Goal: Task Accomplishment & Management: Manage account settings

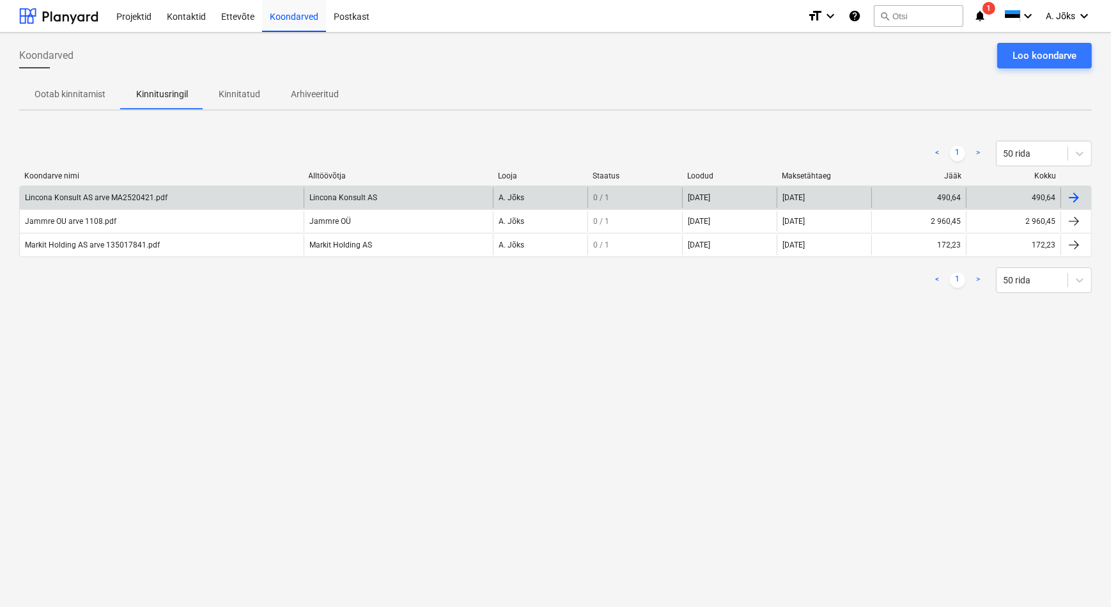
click at [102, 199] on div "Lincona Konsult AS arve MA2520421.pdf" at bounding box center [96, 197] width 143 height 9
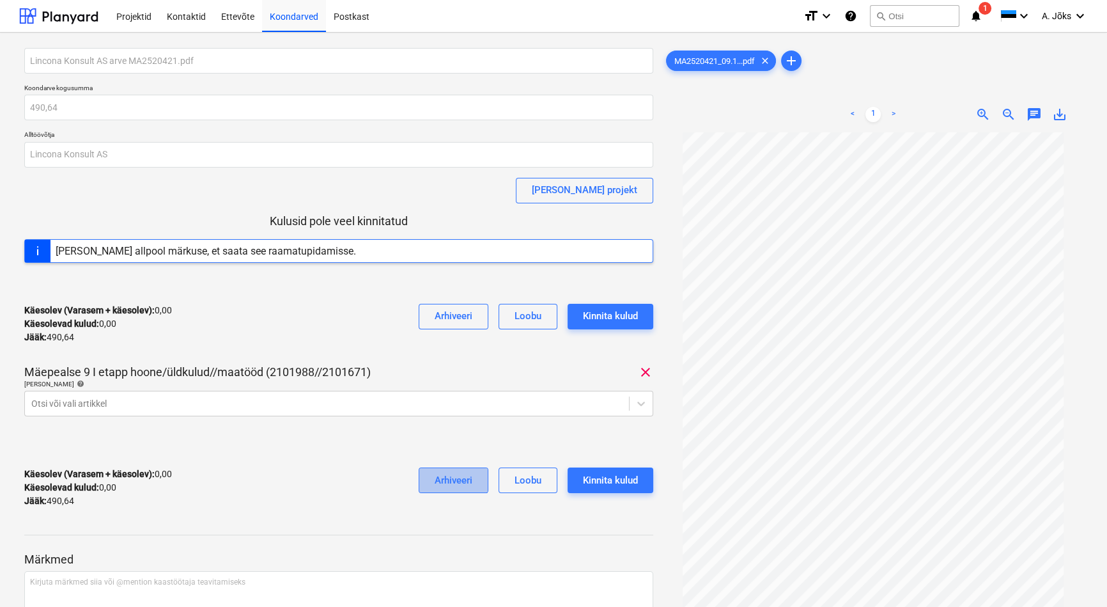
click at [454, 483] on div "Arhiveeri" at bounding box center [454, 480] width 38 height 17
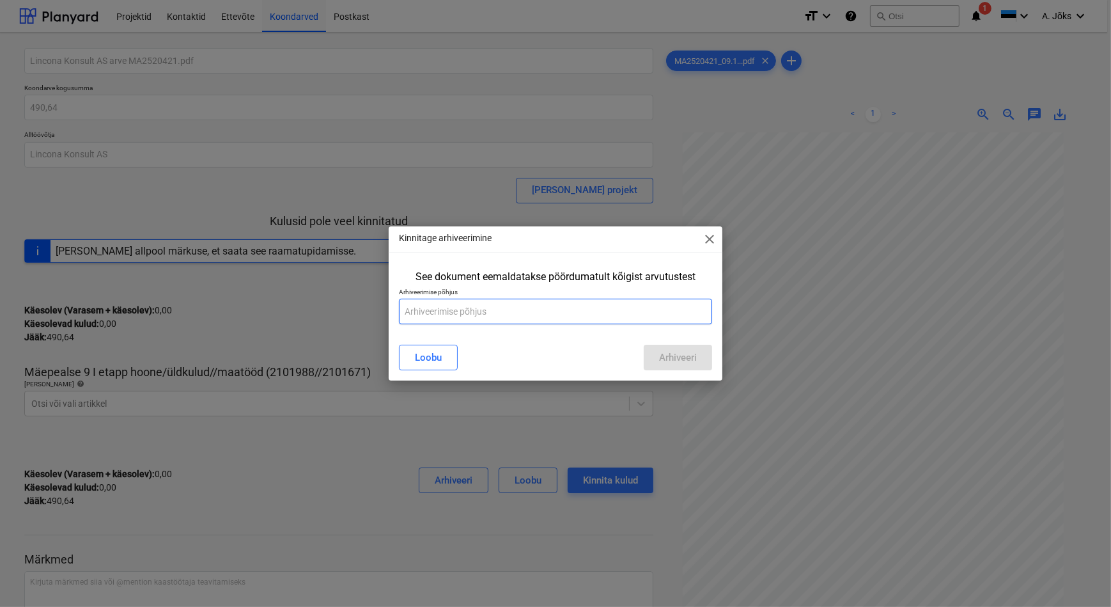
click at [452, 309] on input "text" at bounding box center [555, 312] width 313 height 26
type input "M"
type input "Müügisoojakuga seotud arve. [PERSON_NAME]."
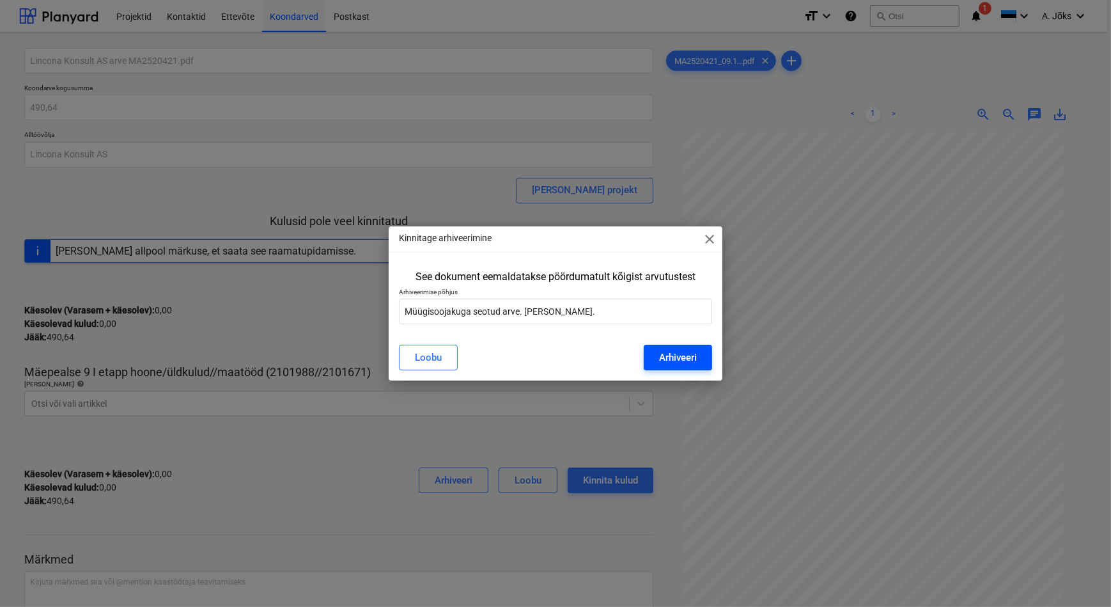
click at [672, 352] on div "Arhiveeri" at bounding box center [678, 357] width 38 height 17
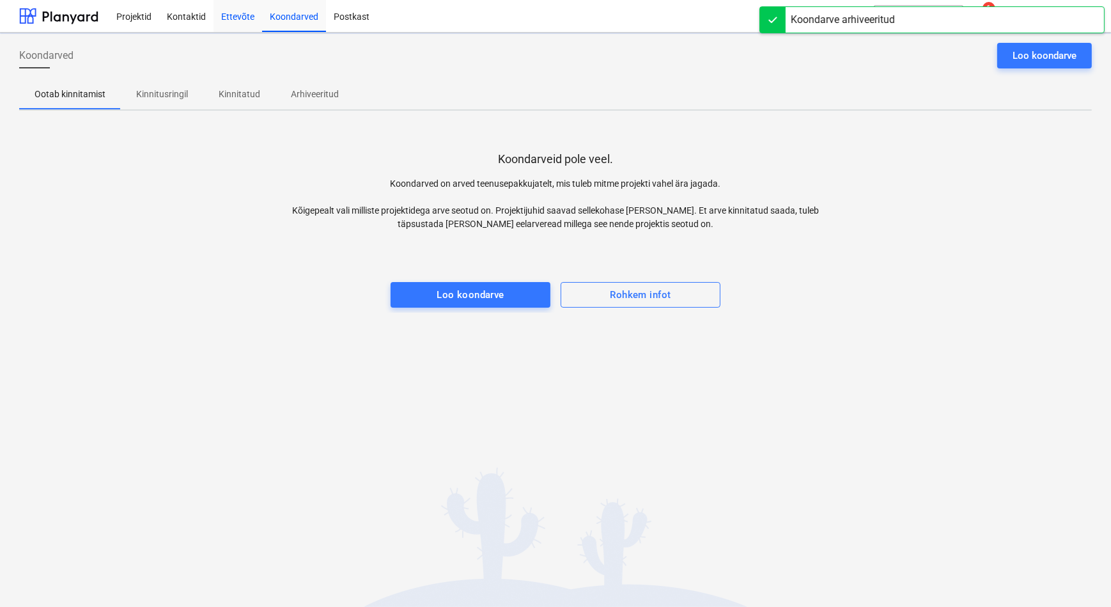
drag, startPoint x: 290, startPoint y: 15, endPoint x: 227, endPoint y: 10, distance: 63.5
click at [290, 15] on div "Koondarved" at bounding box center [294, 15] width 64 height 33
